Goal: Task Accomplishment & Management: Manage account settings

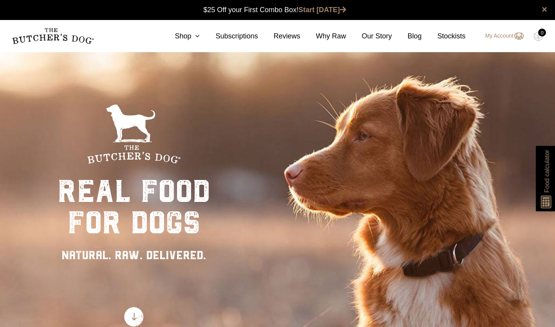
click at [489, 37] on link "My Account" at bounding box center [501, 35] width 46 height 9
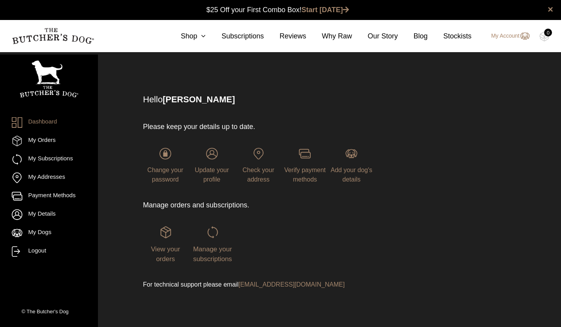
click at [157, 255] on span "View your orders" at bounding box center [165, 254] width 29 height 18
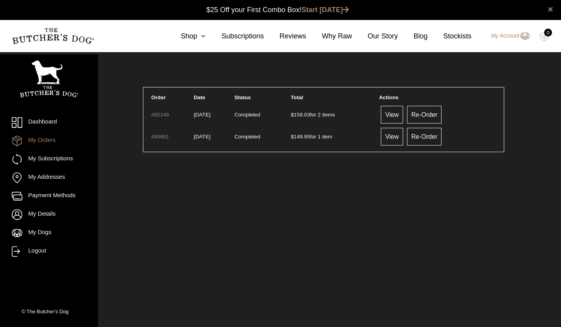
drag, startPoint x: 348, startPoint y: 119, endPoint x: 299, endPoint y: 121, distance: 49.1
click at [299, 121] on td "$ 159.03 for 2 items" at bounding box center [331, 114] width 87 height 21
click at [45, 159] on link "My Subscriptions" at bounding box center [49, 159] width 74 height 11
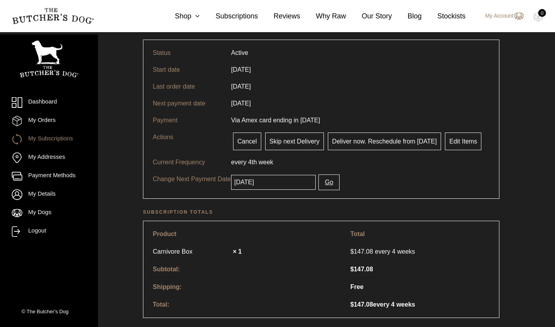
scroll to position [44, 0]
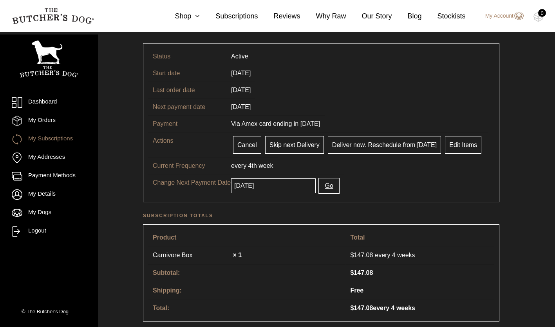
click at [457, 149] on link "Edit Items" at bounding box center [463, 145] width 36 height 18
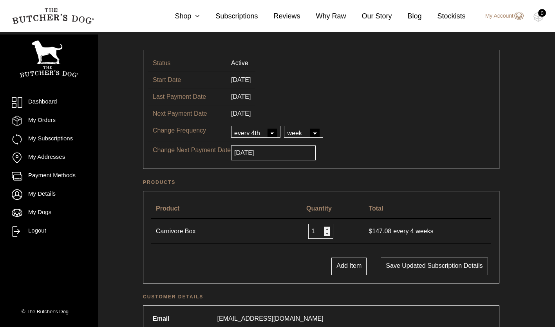
scroll to position [42, 0]
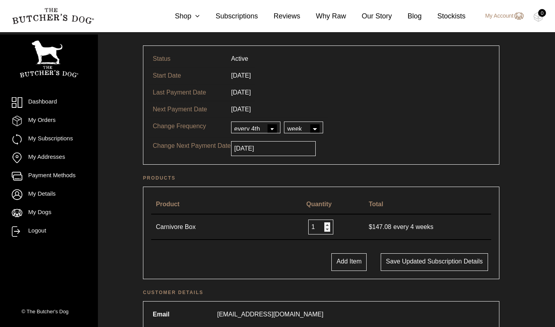
click at [271, 129] on select "every every 2nd every 3rd every 4th every 5th every 6th" at bounding box center [255, 127] width 49 height 12
select select "3"
click at [231, 121] on select "every every 2nd every 3rd every 4th every 5th every 6th" at bounding box center [255, 127] width 49 height 12
click at [314, 125] on select "day week month year" at bounding box center [303, 127] width 39 height 12
click at [284, 121] on select "day week month year" at bounding box center [303, 127] width 39 height 12
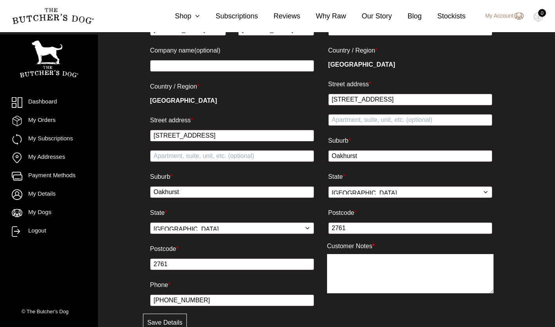
scroll to position [465, 0]
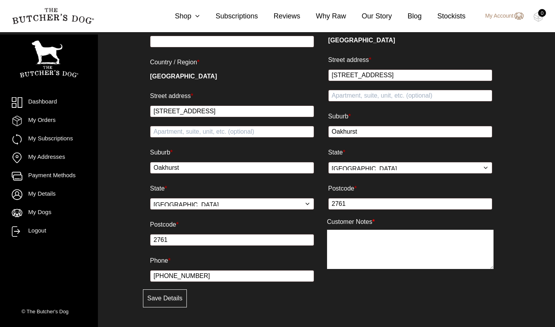
click at [169, 297] on button "Save Details" at bounding box center [165, 298] width 44 height 18
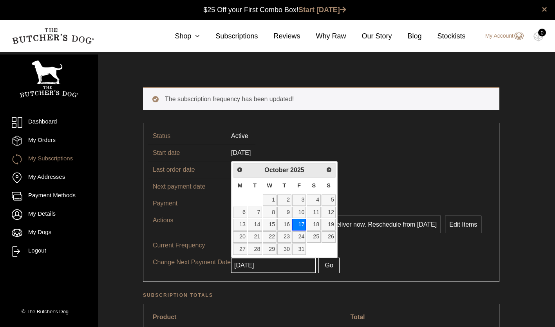
drag, startPoint x: 255, startPoint y: 262, endPoint x: 242, endPoint y: 199, distance: 64.4
click at [242, 199] on table "M T W T F S S 1 2 3 4 5 6 7 8 9 10 11 12 13 14 15 16 17 18 19 20 21 22 23 24 25…" at bounding box center [284, 217] width 103 height 78
click at [300, 197] on link "3" at bounding box center [299, 199] width 14 height 11
type input "[DATE]"
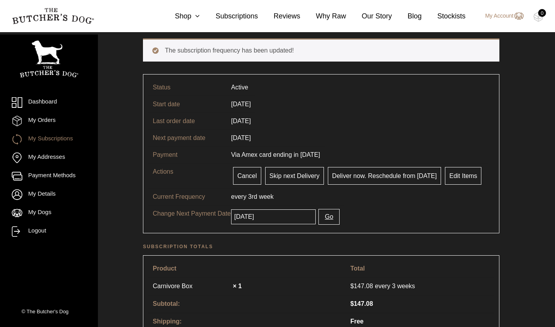
scroll to position [49, 0]
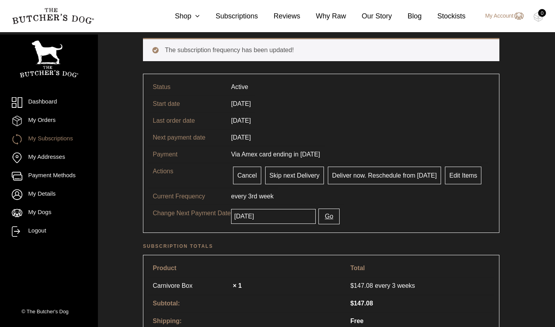
click at [326, 217] on button "Go" at bounding box center [329, 216] width 21 height 16
